Goal: Task Accomplishment & Management: Manage account settings

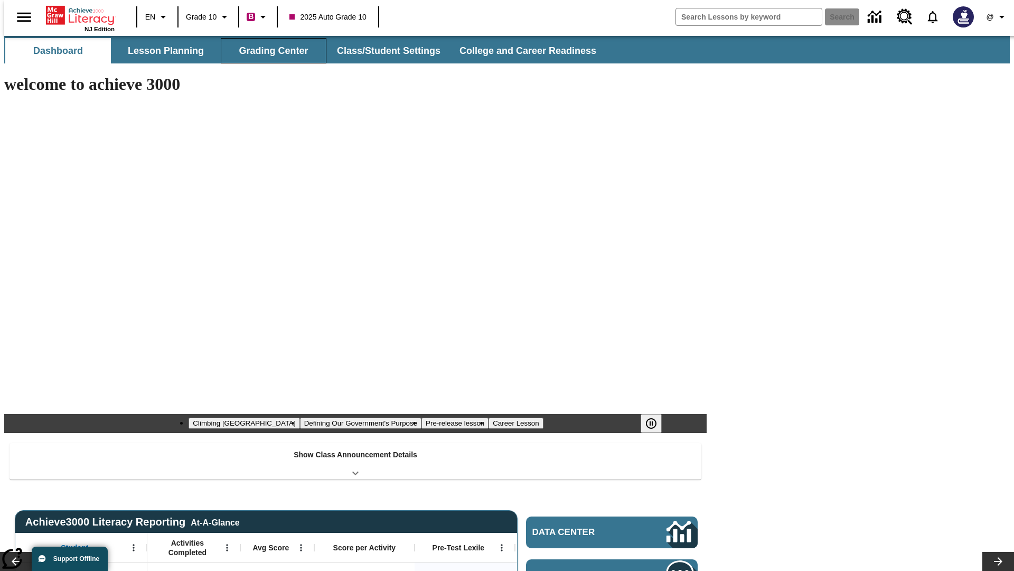
click at [269, 51] on button "Grading Center" at bounding box center [274, 50] width 106 height 25
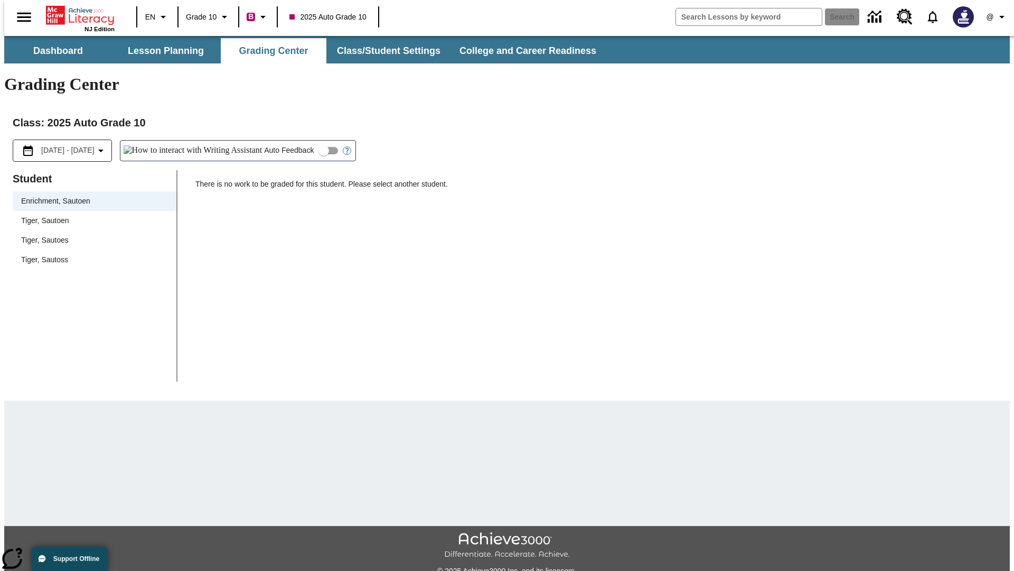
click at [91, 215] on span "Tiger, Sautoen" at bounding box center [94, 220] width 147 height 11
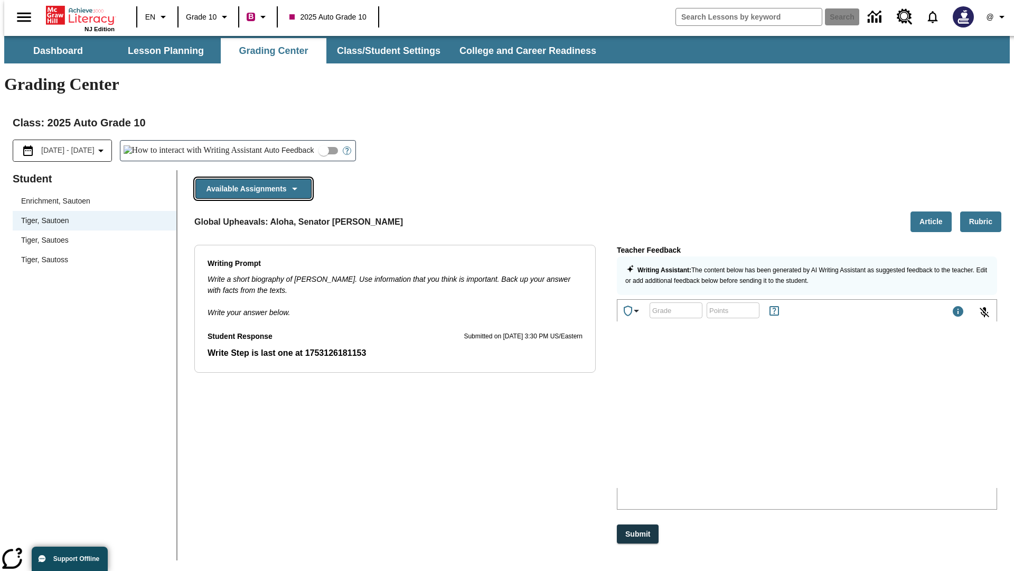
click at [250, 179] on button "Available Assignments" at bounding box center [253, 189] width 116 height 21
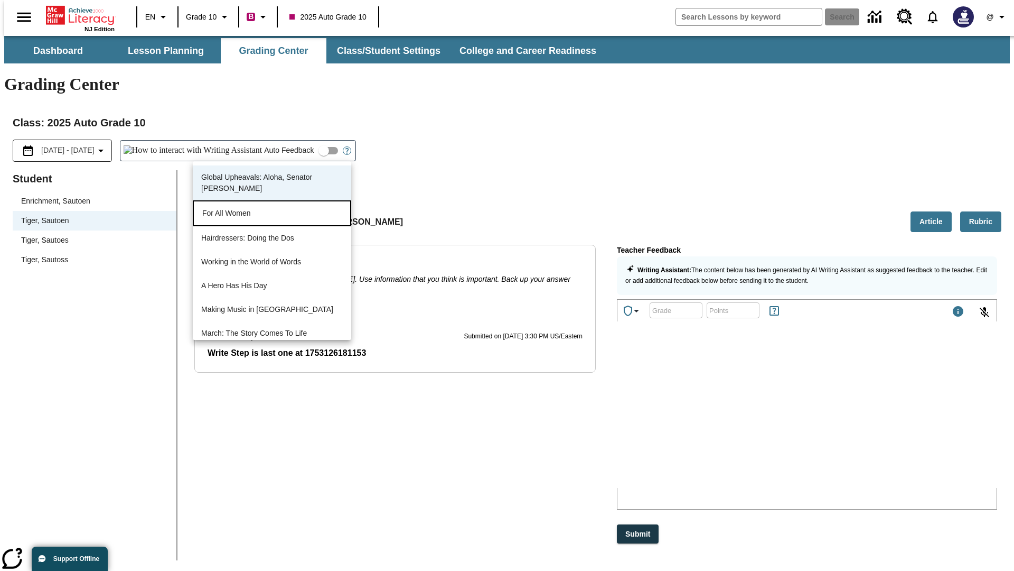
click at [272, 214] on p "For All Women" at bounding box center [271, 213] width 139 height 11
